Goal: Task Accomplishment & Management: Use online tool/utility

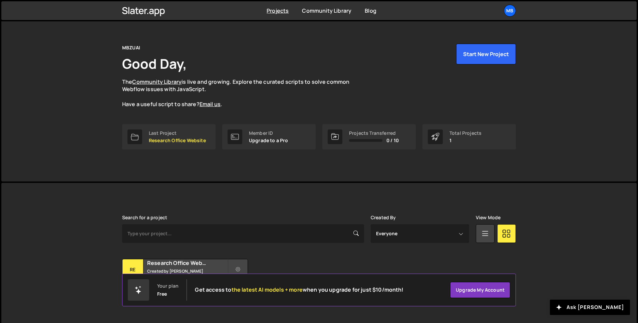
scroll to position [21, 0]
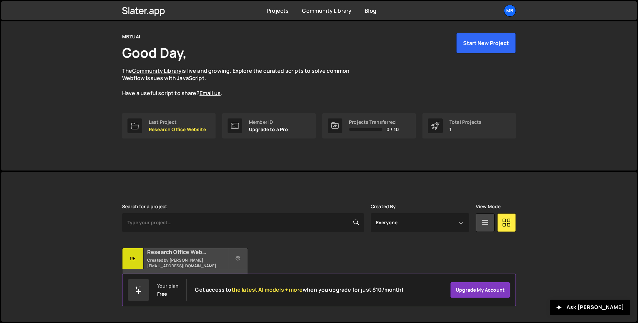
click at [171, 253] on h2 "Research Office Website" at bounding box center [187, 251] width 80 height 7
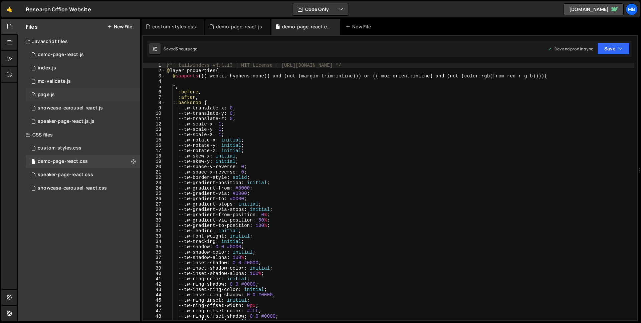
click at [56, 93] on div "1 page.js 0" at bounding box center [83, 94] width 114 height 13
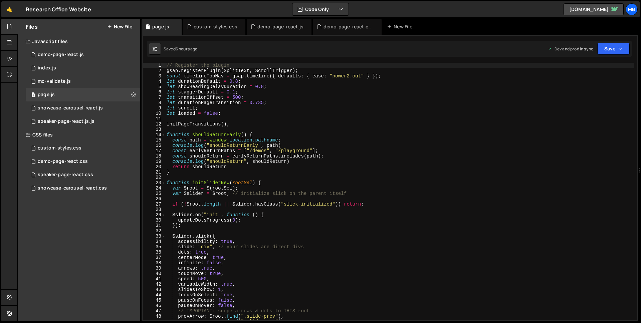
click at [296, 127] on div "// Register the plugin gsap . registerPlugin ( SplitText , ScrollTrigger ) ; co…" at bounding box center [399, 197] width 469 height 268
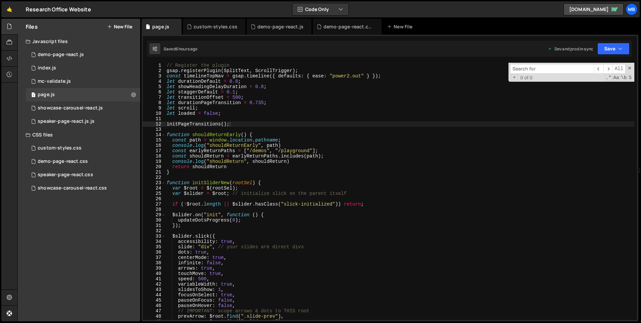
type textarea "function shouldReturnEarly() {"
click at [218, 135] on div "// Register the plugin gsap . registerPlugin ( SplitText , ScrollTrigger ) ; co…" at bounding box center [399, 197] width 469 height 268
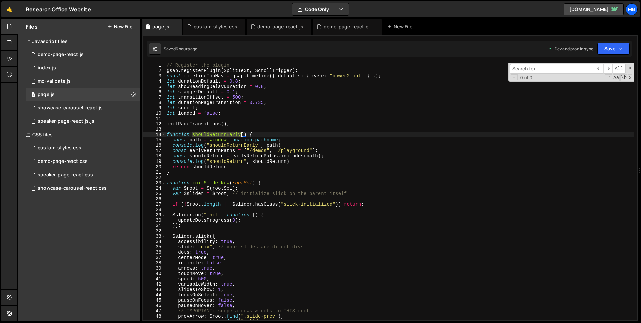
click at [218, 135] on div "// Register the plugin gsap . registerPlugin ( SplitText , ScrollTrigger ) ; co…" at bounding box center [399, 197] width 469 height 268
type input "shouldReturnEarly"
click at [220, 152] on div "// Register the plugin gsap . registerPlugin ( SplitText , ScrollTrigger ) ; co…" at bounding box center [399, 197] width 469 height 268
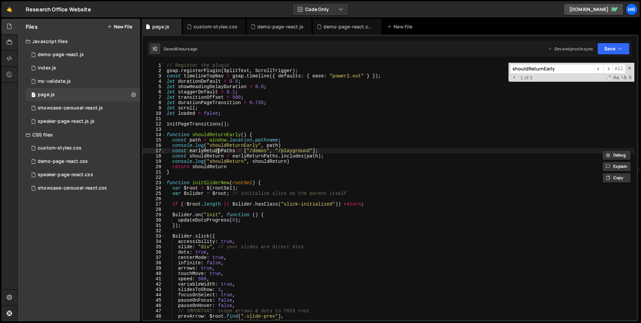
click at [258, 152] on div "// Register the plugin gsap . registerPlugin ( SplitText , ScrollTrigger ) ; co…" at bounding box center [399, 197] width 469 height 268
click at [289, 152] on div "// Register the plugin gsap . registerPlugin ( SplitText , ScrollTrigger ) ; co…" at bounding box center [399, 197] width 469 height 268
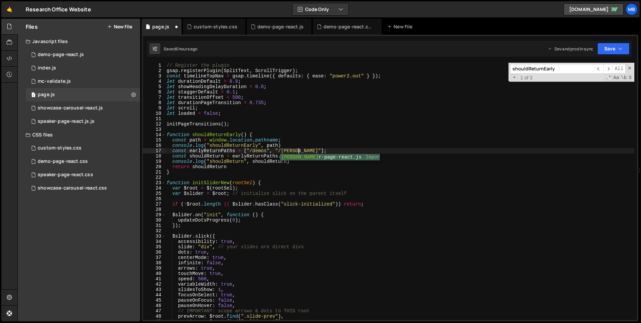
type textarea "const earlyReturnPaths = ["/demos", "/speakers"];"
click at [210, 131] on div "// Register the plugin gsap . registerPlugin ( SplitText , ScrollTrigger ) ; co…" at bounding box center [399, 197] width 469 height 268
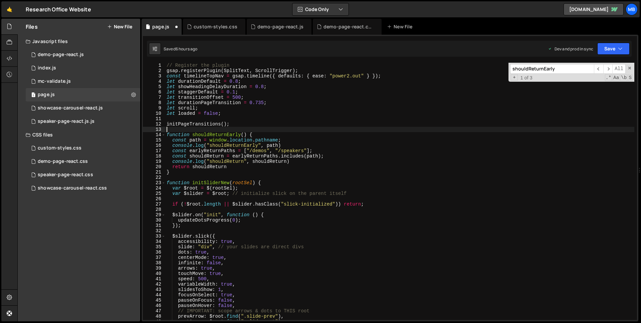
click at [210, 131] on div "// Register the plugin gsap . registerPlugin ( SplitText , ScrollTrigger ) ; co…" at bounding box center [399, 197] width 469 height 268
click at [212, 135] on div "// Register the plugin gsap . registerPlugin ( SplitText , ScrollTrigger ) ; co…" at bounding box center [399, 197] width 469 height 268
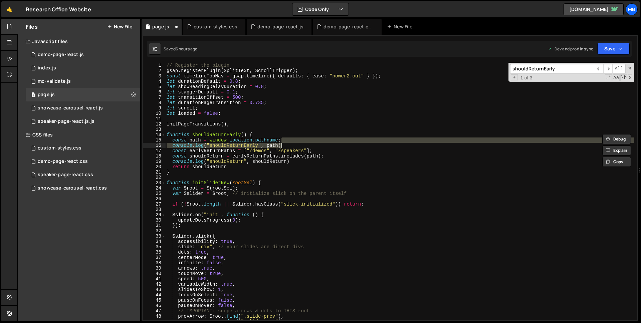
click at [301, 145] on div "// Register the plugin gsap . registerPlugin ( SplitText , ScrollTrigger ) ; co…" at bounding box center [399, 197] width 469 height 268
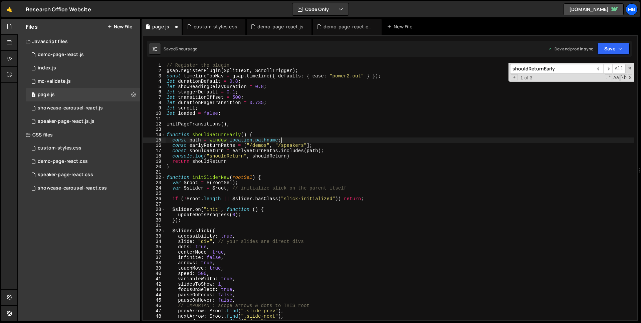
click at [226, 136] on div "// Register the plugin gsap . registerPlugin ( SplitText , ScrollTrigger ) ; co…" at bounding box center [399, 197] width 469 height 268
type textarea "function shouldReturnEarly() {"
click at [226, 136] on div "// Register the plugin gsap . registerPlugin ( SplitText , ScrollTrigger ) ; co…" at bounding box center [399, 197] width 469 height 268
